Goal: Check status: Check status

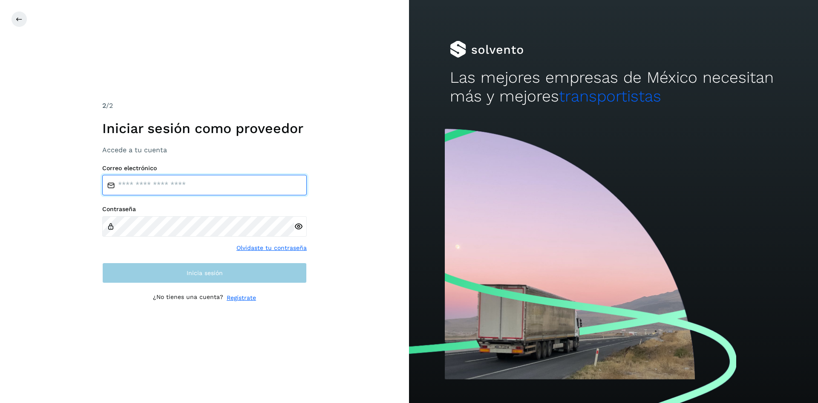
type input "**********"
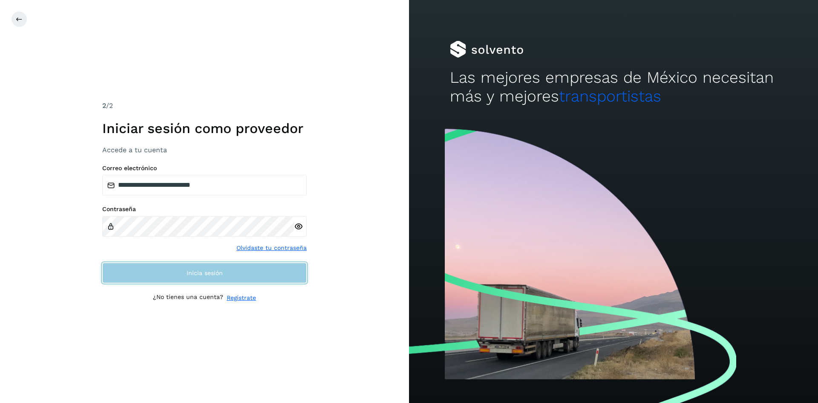
click at [176, 276] on button "Inicia sesión" at bounding box center [204, 273] width 205 height 20
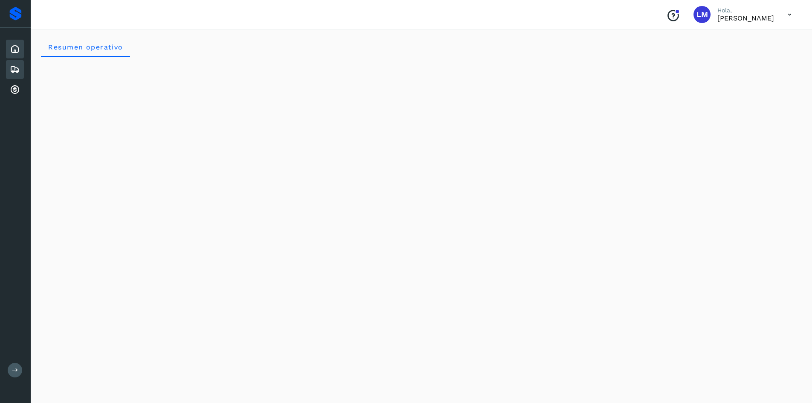
click at [19, 73] on icon at bounding box center [15, 69] width 10 height 10
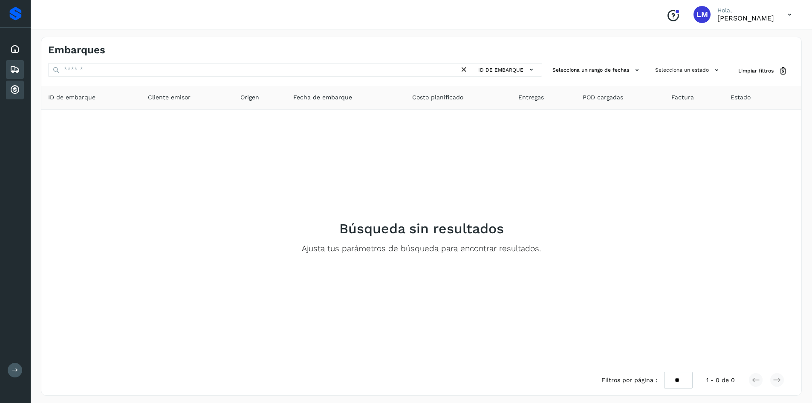
click at [19, 91] on icon at bounding box center [15, 90] width 10 height 10
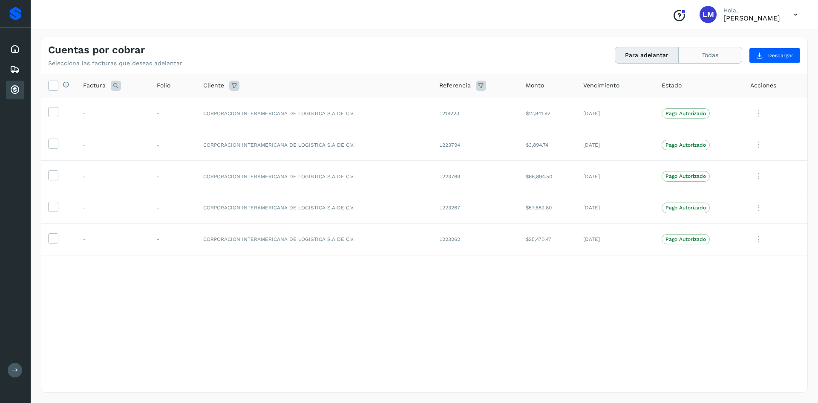
click at [737, 56] on button "Todas" at bounding box center [710, 55] width 63 height 16
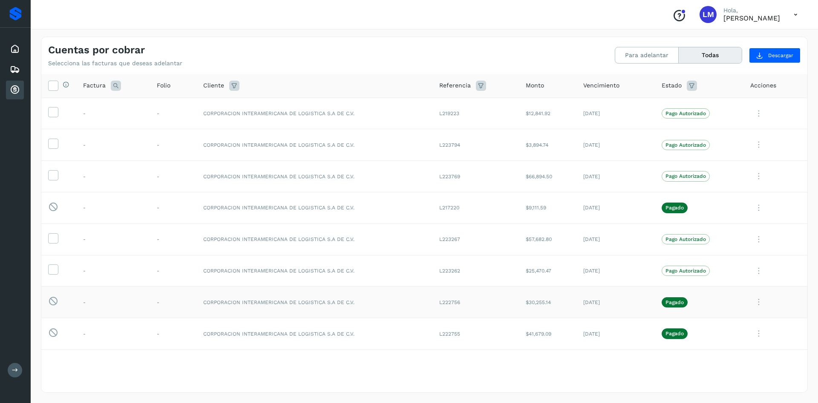
click at [752, 303] on icon at bounding box center [759, 301] width 17 height 17
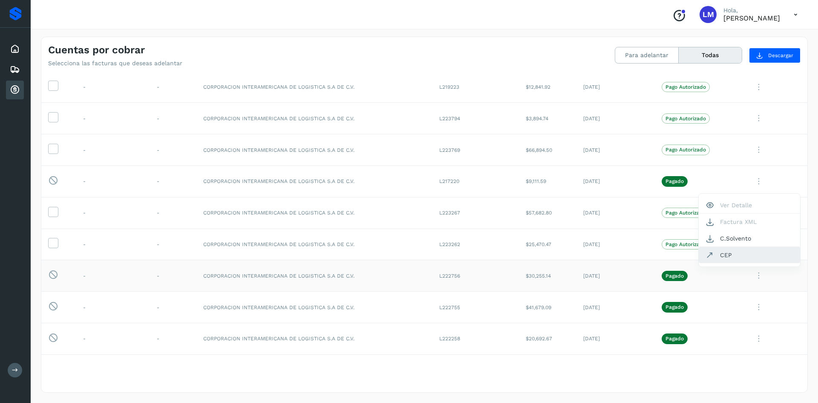
click at [726, 257] on button "CEP" at bounding box center [749, 255] width 101 height 16
click at [754, 342] on icon at bounding box center [759, 338] width 17 height 17
click at [726, 257] on button "CEP" at bounding box center [749, 255] width 101 height 16
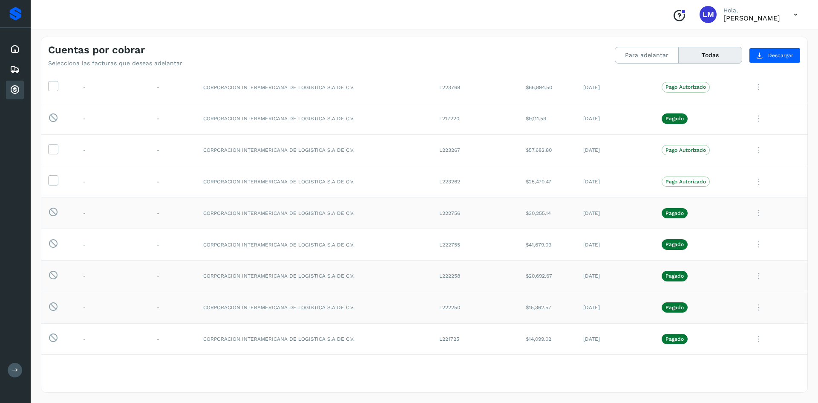
click at [754, 309] on icon at bounding box center [759, 307] width 17 height 17
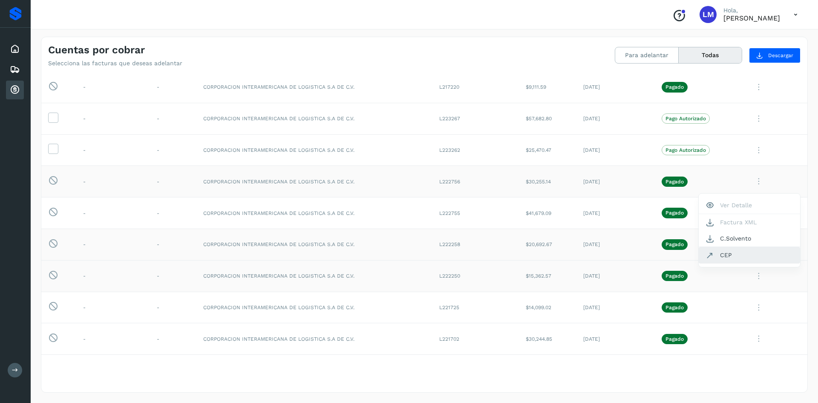
click at [748, 260] on button "CEP" at bounding box center [749, 255] width 101 height 16
click at [755, 275] on icon at bounding box center [759, 275] width 17 height 17
click at [743, 260] on button "CEP" at bounding box center [749, 255] width 101 height 16
click at [755, 244] on icon at bounding box center [759, 244] width 17 height 17
click at [743, 318] on button "CEP" at bounding box center [749, 315] width 101 height 16
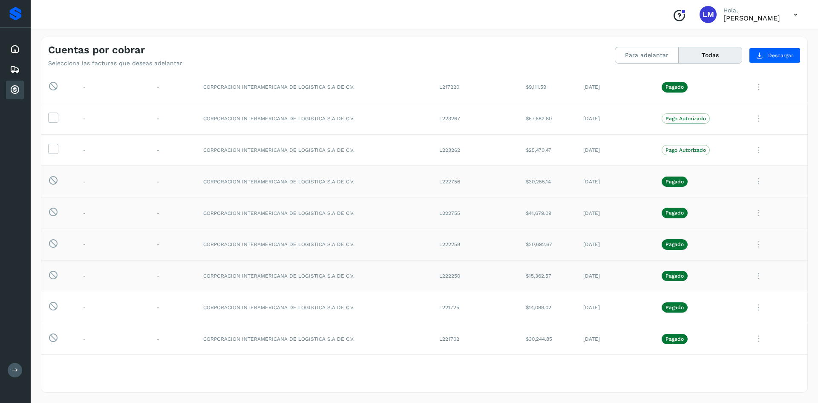
click at [756, 214] on icon at bounding box center [759, 212] width 17 height 17
click at [712, 282] on button "CEP" at bounding box center [749, 283] width 101 height 16
click at [753, 179] on icon at bounding box center [759, 181] width 17 height 17
click at [735, 260] on button "CEP" at bounding box center [749, 252] width 101 height 16
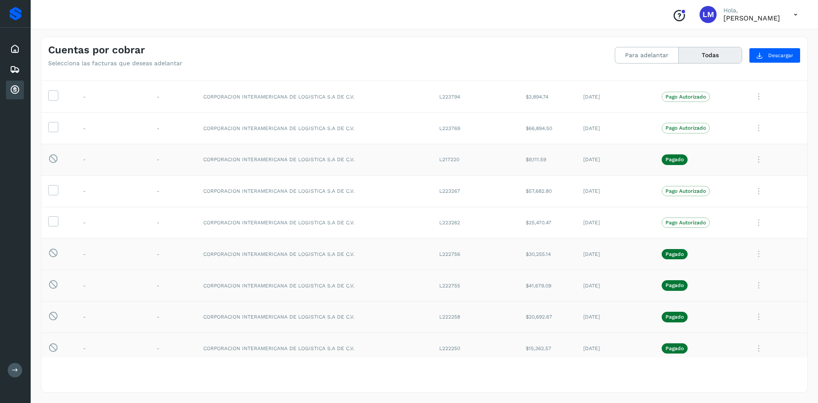
scroll to position [35, 0]
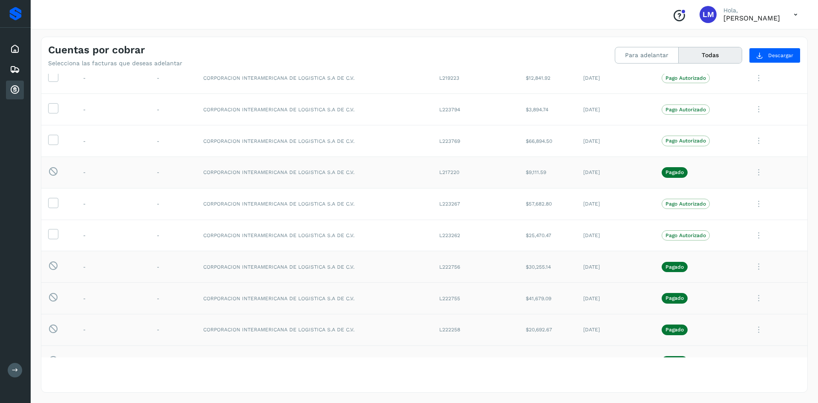
click at [751, 172] on icon at bounding box center [759, 172] width 17 height 17
click at [732, 246] on button "CEP" at bounding box center [749, 243] width 101 height 16
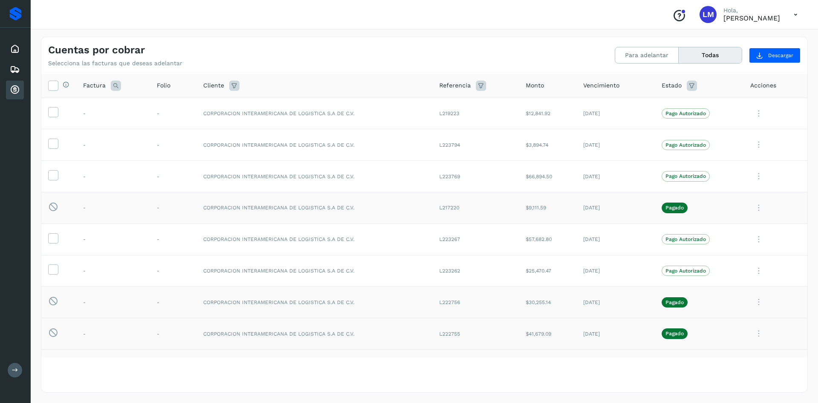
click at [755, 206] on icon at bounding box center [759, 207] width 17 height 17
click at [711, 280] on button "CEP" at bounding box center [749, 278] width 101 height 16
